Goal: Information Seeking & Learning: Learn about a topic

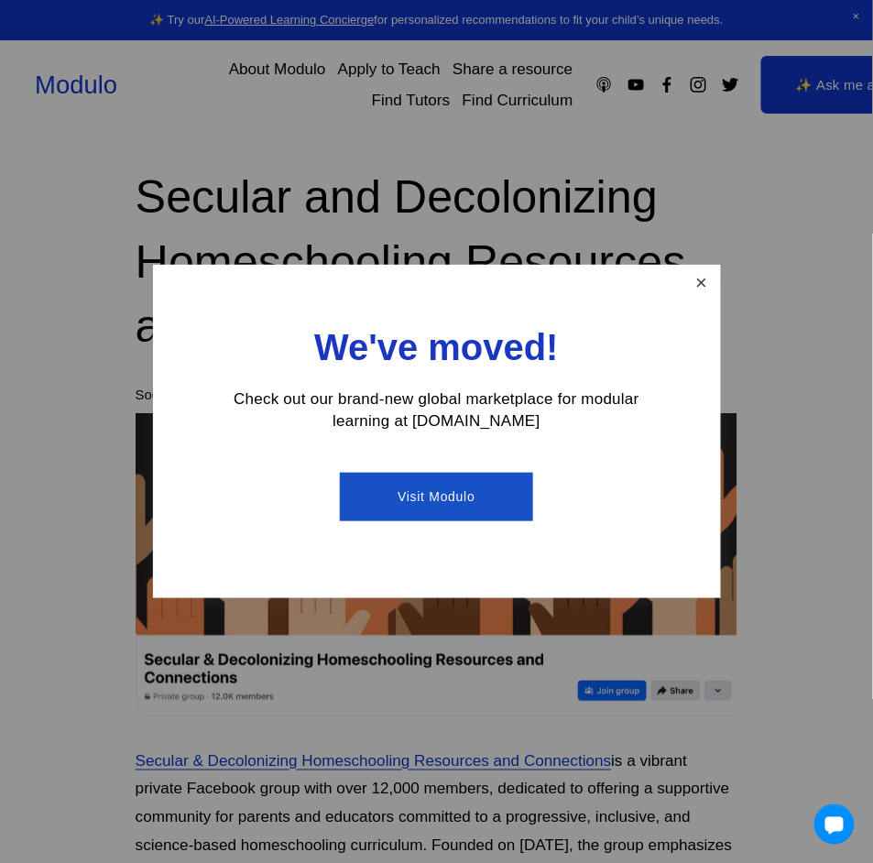
click at [689, 278] on link "Close" at bounding box center [701, 284] width 32 height 32
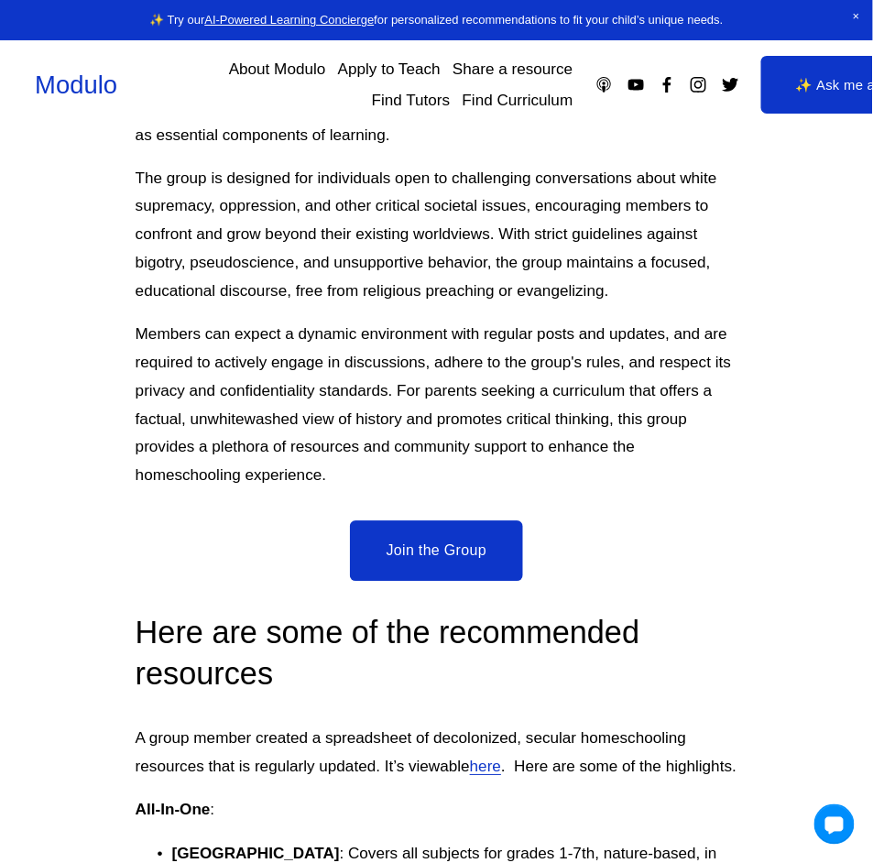
scroll to position [488, 0]
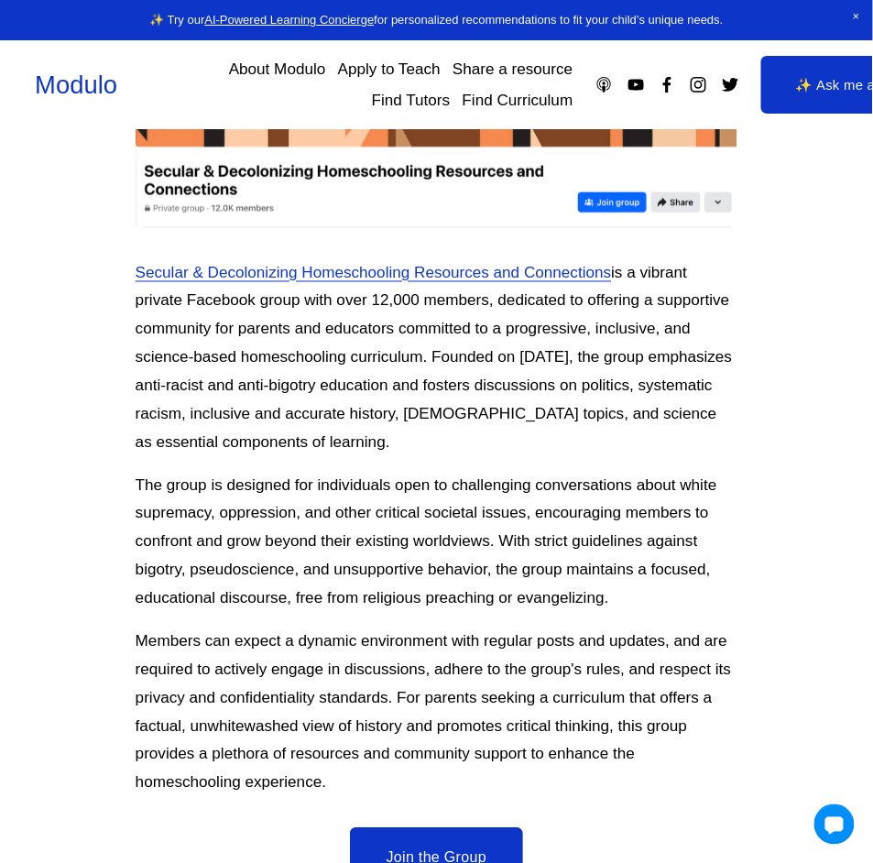
click at [423, 276] on link "Secular & Decolonizing Homeschooling Resources and Connections" at bounding box center [374, 273] width 476 height 18
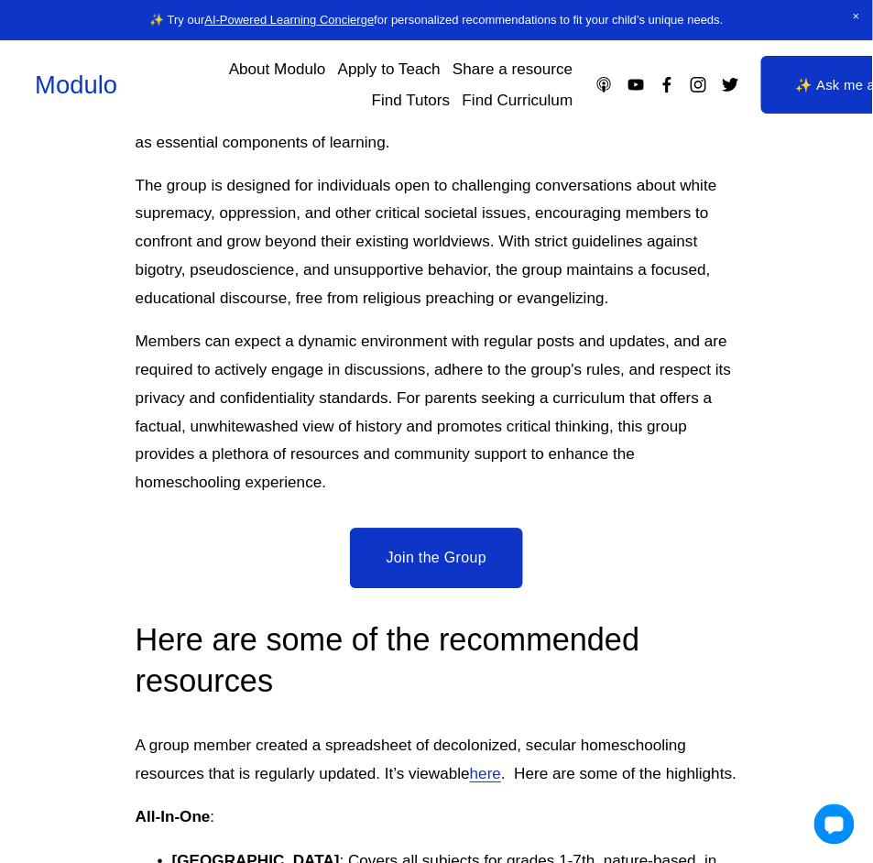
scroll to position [855, 0]
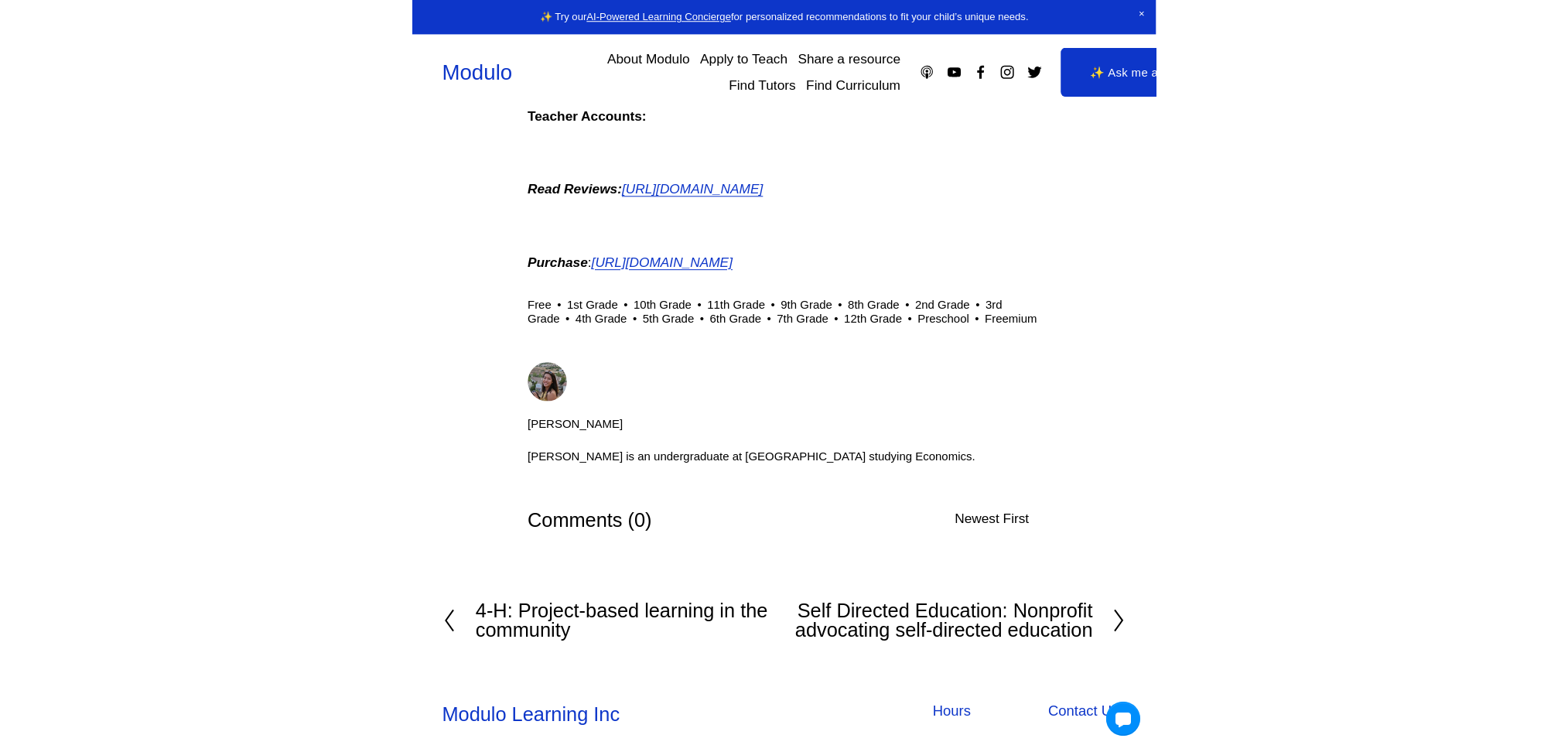
scroll to position [1473, 0]
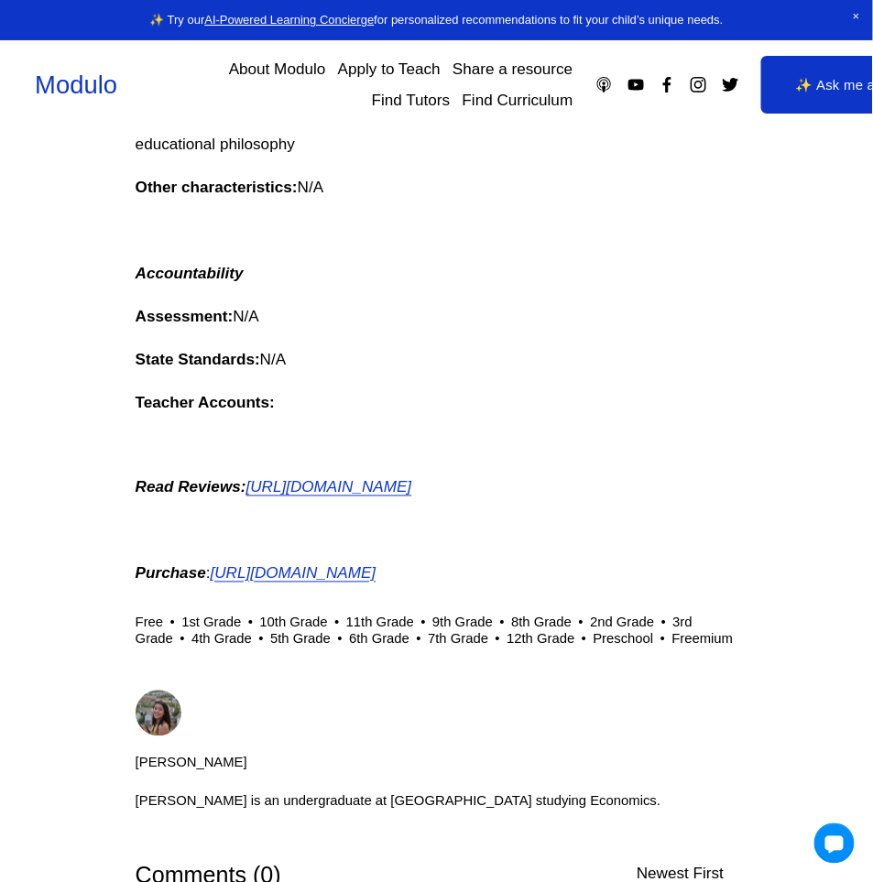
click at [377, 583] on em "[URL][DOMAIN_NAME]" at bounding box center [294, 573] width 166 height 18
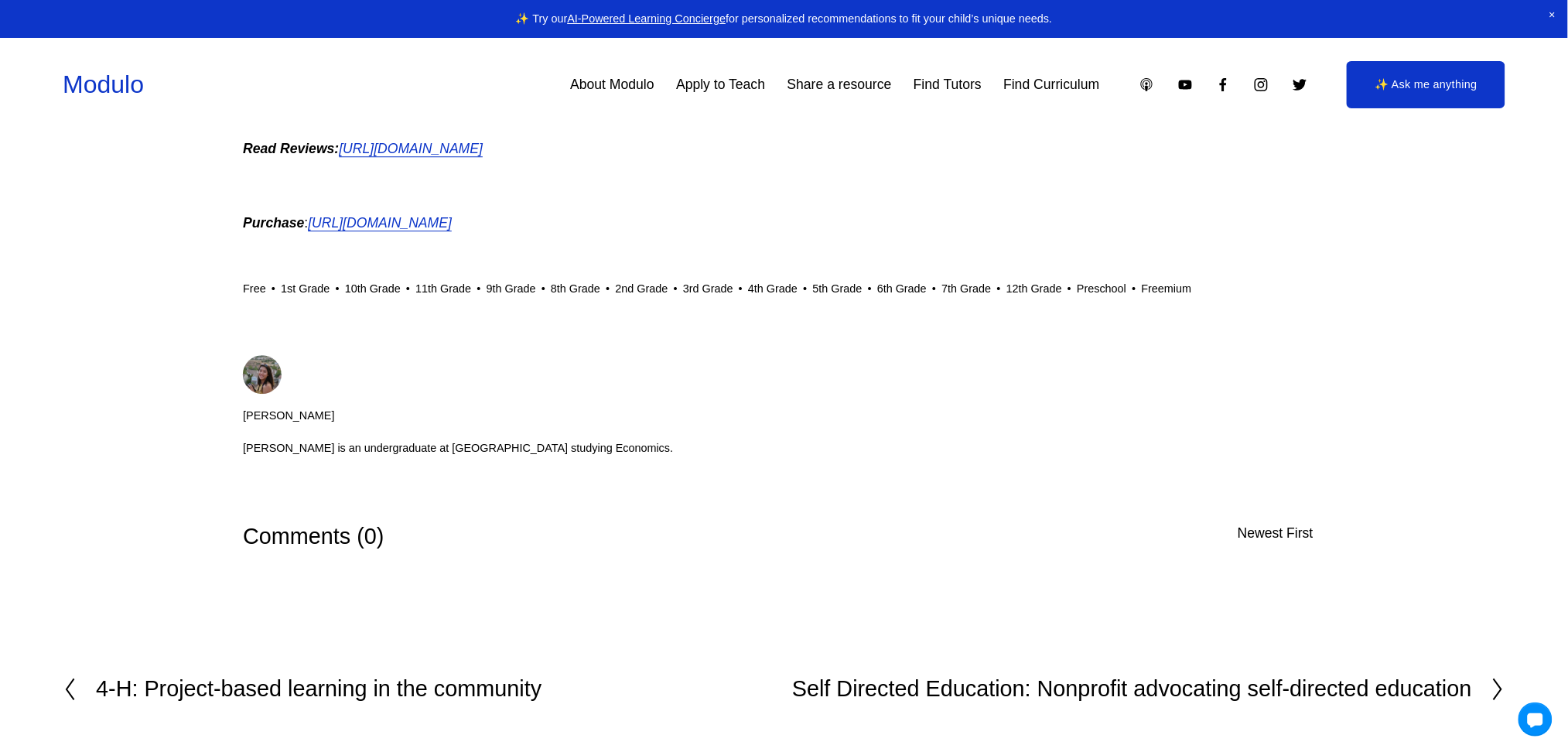
click at [483, 149] on em "[URL][DOMAIN_NAME]" at bounding box center [410, 149] width 144 height 15
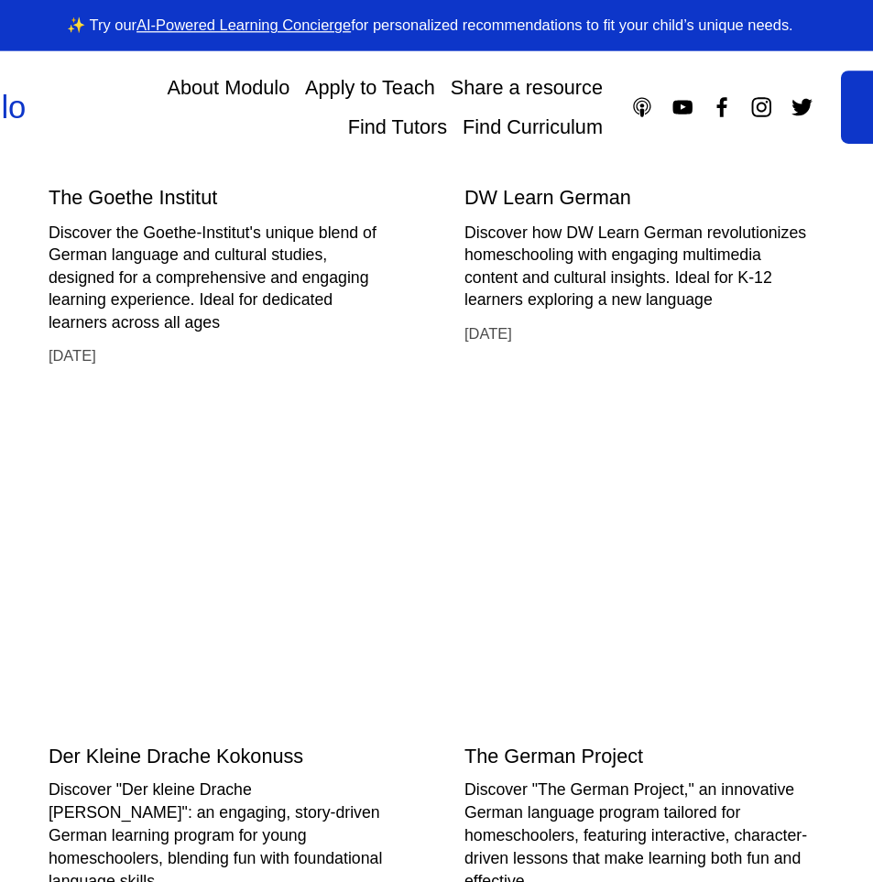
scroll to position [5322, 0]
